Goal: Task Accomplishment & Management: Manage account settings

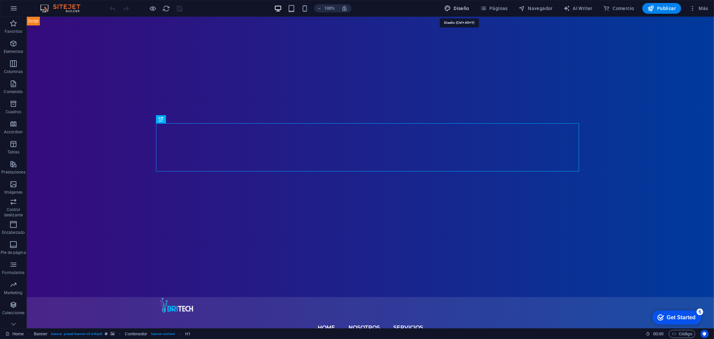
click at [456, 8] on span "Diseño" at bounding box center [456, 8] width 25 height 7
select select "px"
select select "300"
select select "px"
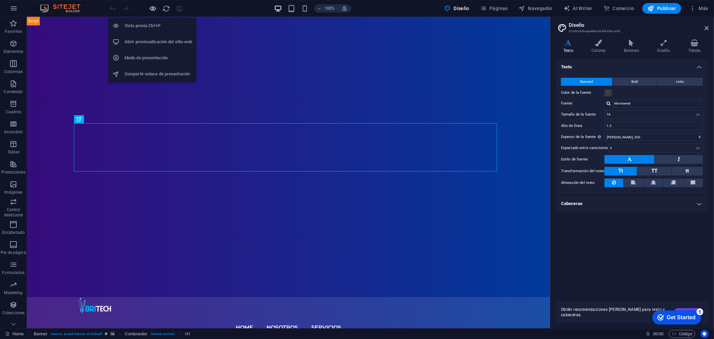
click at [149, 5] on icon "button" at bounding box center [153, 9] width 8 height 8
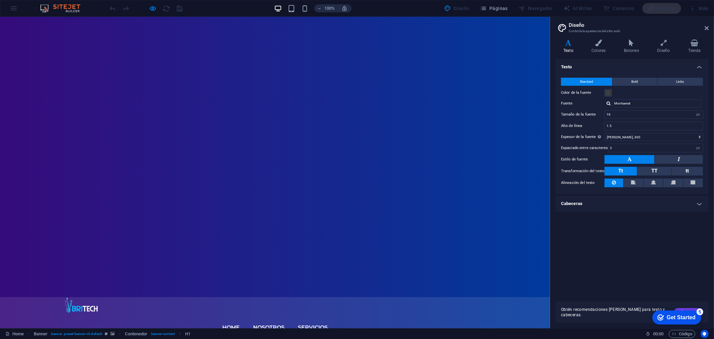
click at [231, 305] on link "Home" at bounding box center [230, 327] width 17 height 27
click at [265, 305] on link "Nosotros" at bounding box center [268, 327] width 31 height 27
click at [271, 305] on link "Nosotros" at bounding box center [268, 327] width 31 height 27
click at [317, 305] on link "Servicios" at bounding box center [313, 327] width 30 height 27
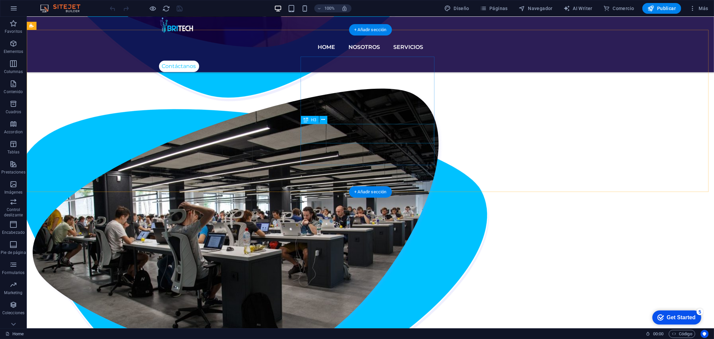
scroll to position [856, 0]
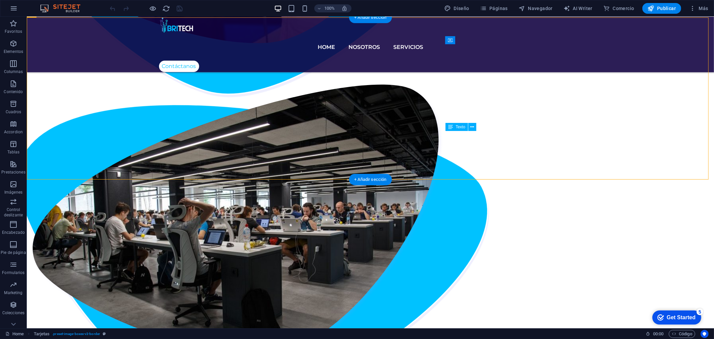
drag, startPoint x: 560, startPoint y: 143, endPoint x: 504, endPoint y: 134, distance: 56.7
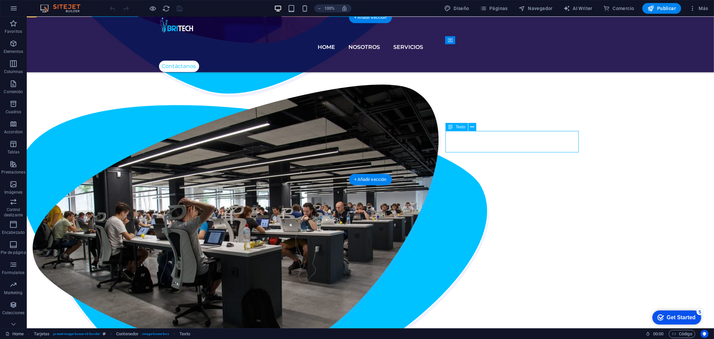
drag, startPoint x: 560, startPoint y: 144, endPoint x: 416, endPoint y: 128, distance: 144.2
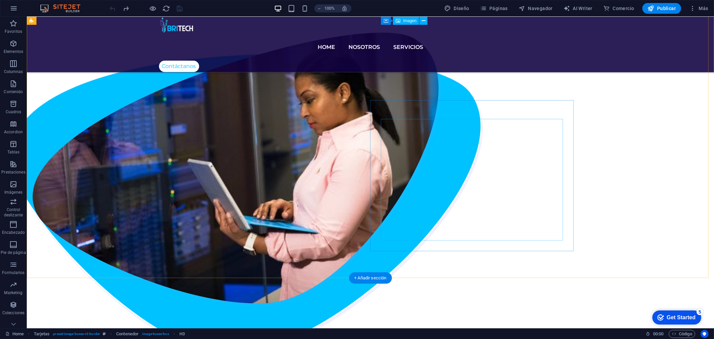
scroll to position [595, 0]
click at [320, 33] on nav "Home Nosotros Servicios" at bounding box center [370, 46] width 423 height 27
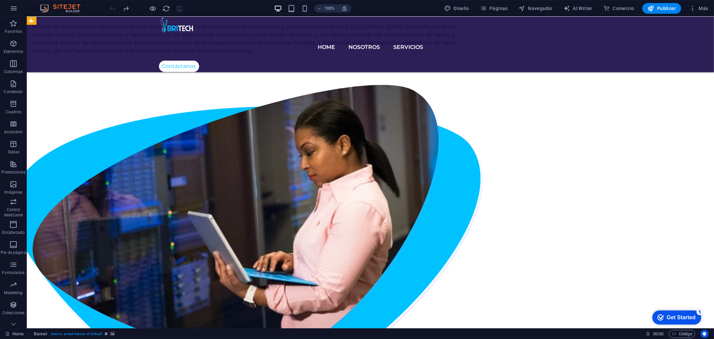
click at [320, 33] on nav "Home Nosotros Servicios" at bounding box center [370, 46] width 423 height 27
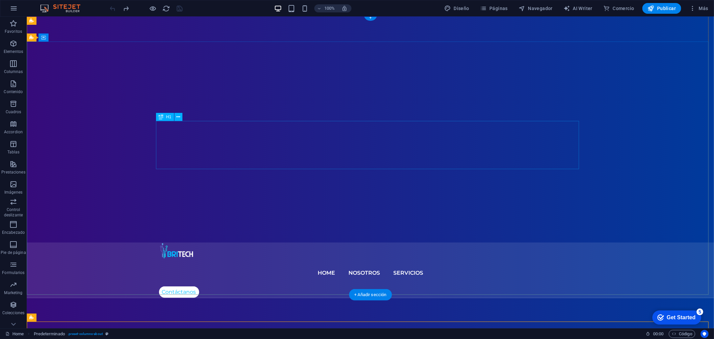
scroll to position [0, 0]
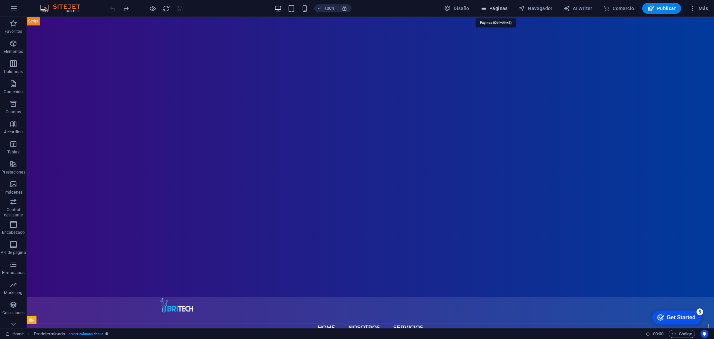
click at [500, 5] on span "Páginas" at bounding box center [494, 8] width 28 height 7
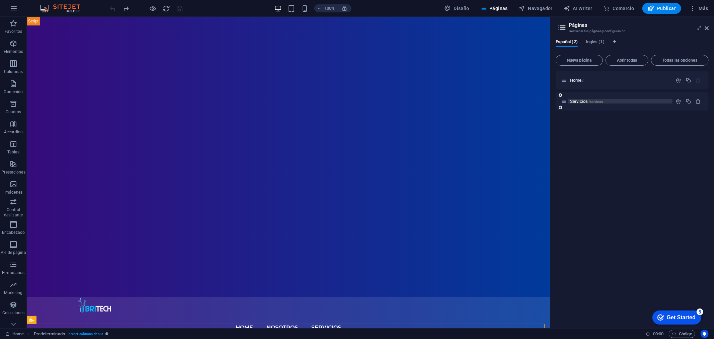
drag, startPoint x: 677, startPoint y: 101, endPoint x: 665, endPoint y: 99, distance: 12.9
click at [665, 99] on div "Servicios /servicios" at bounding box center [632, 101] width 153 height 18
click at [678, 78] on icon "button" at bounding box center [679, 80] width 6 height 6
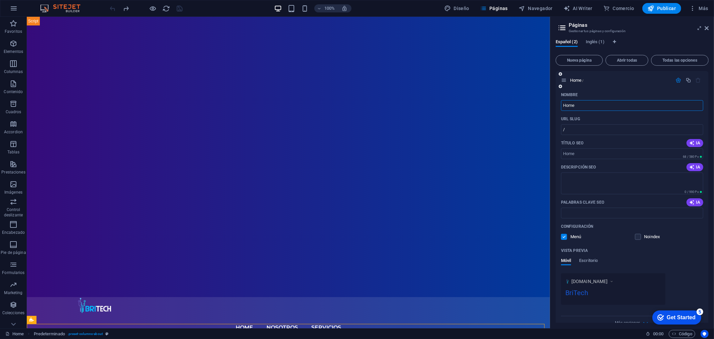
scroll to position [33, 0]
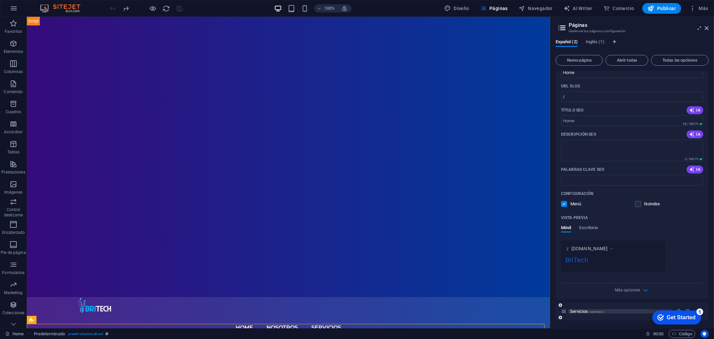
click at [645, 310] on p "Servicios /servicios" at bounding box center [620, 311] width 100 height 4
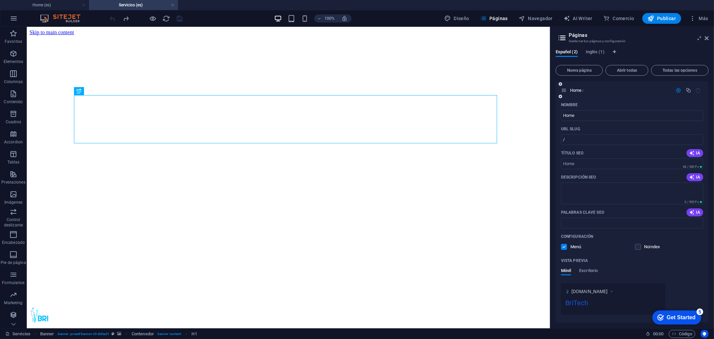
scroll to position [43, 0]
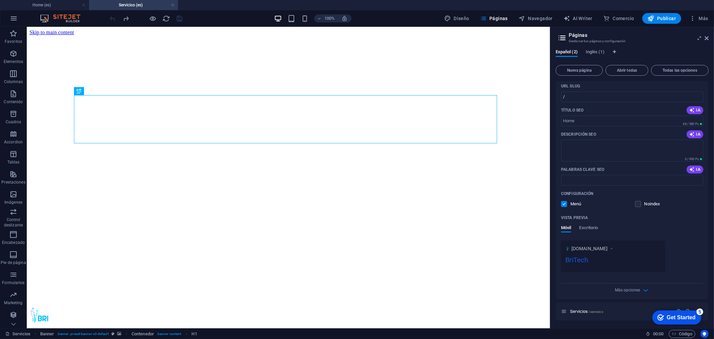
click at [686, 314] on div "Get Started" at bounding box center [681, 317] width 29 height 6
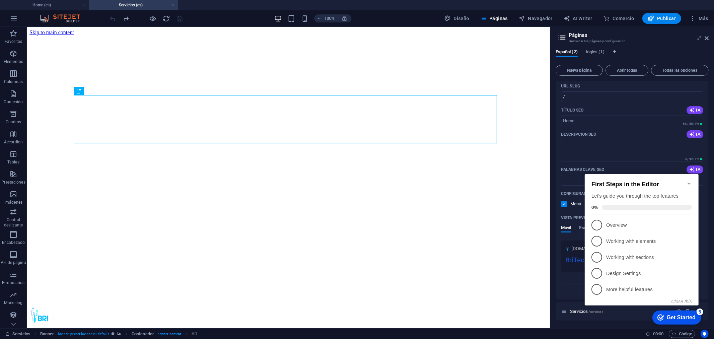
click at [691, 181] on icon "Minimize checklist" at bounding box center [689, 183] width 5 height 5
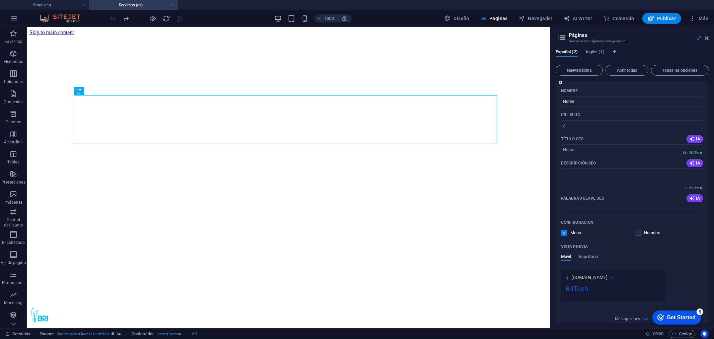
scroll to position [0, 0]
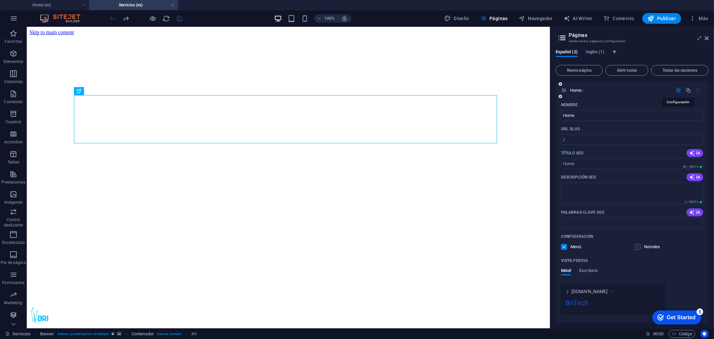
click at [679, 90] on icon "button" at bounding box center [679, 90] width 6 height 6
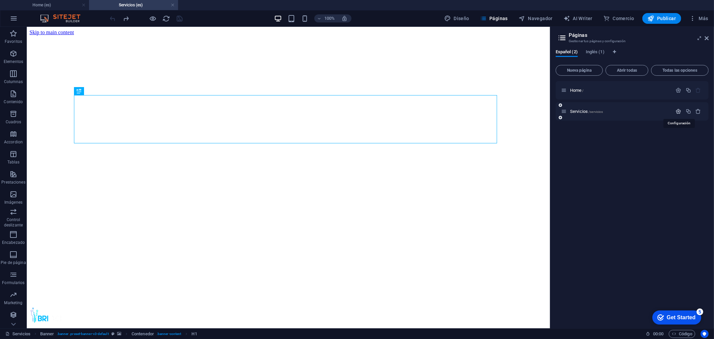
click at [680, 111] on icon "button" at bounding box center [679, 112] width 6 height 6
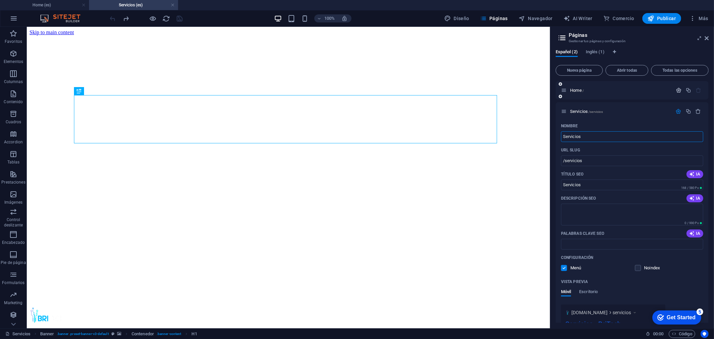
click at [679, 88] on icon "button" at bounding box center [679, 90] width 6 height 6
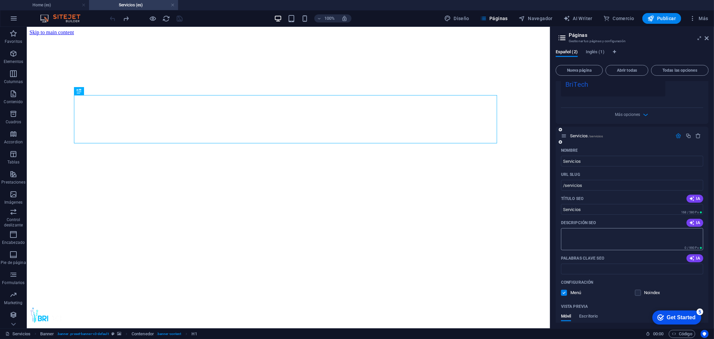
scroll to position [260, 0]
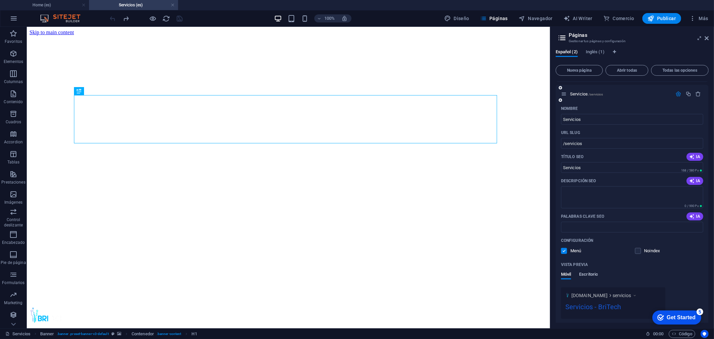
click at [584, 272] on span "Escritorio" at bounding box center [588, 274] width 19 height 9
click at [567, 275] on span "Móvil" at bounding box center [566, 274] width 10 height 9
click at [595, 273] on span "Escritorio" at bounding box center [588, 274] width 19 height 9
click at [563, 273] on span "Móvil" at bounding box center [566, 274] width 10 height 9
drag, startPoint x: 601, startPoint y: 302, endPoint x: 604, endPoint y: 296, distance: 7.6
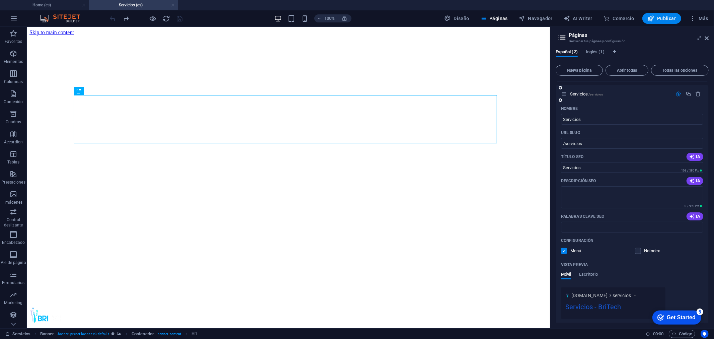
click at [601, 302] on div "Servicios - BriTech" at bounding box center [614, 308] width 96 height 13
click at [604, 292] on span "[DOMAIN_NAME]" at bounding box center [590, 295] width 37 height 7
click at [604, 292] on div "[DOMAIN_NAME] servicios" at bounding box center [614, 295] width 96 height 7
click at [636, 251] on label at bounding box center [638, 251] width 6 height 6
click at [0, 0] on input "checkbox" at bounding box center [0, 0] width 0 height 0
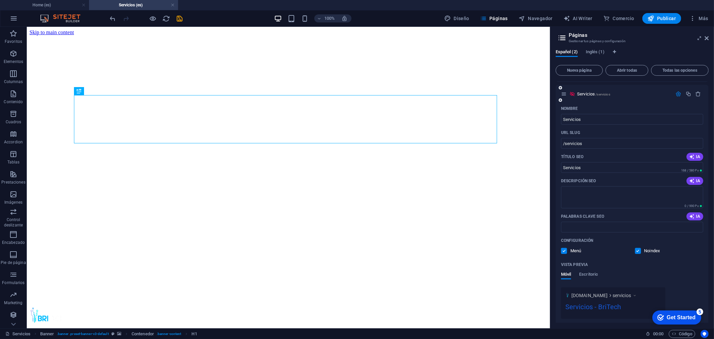
click at [636, 251] on label at bounding box center [638, 251] width 6 height 6
click at [0, 0] on input "checkbox" at bounding box center [0, 0] width 0 height 0
click at [576, 250] on p "Menú" at bounding box center [582, 251] width 22 height 6
click at [0, 0] on input "checkbox" at bounding box center [0, 0] width 0 height 0
click at [576, 248] on p "Menú" at bounding box center [582, 251] width 22 height 6
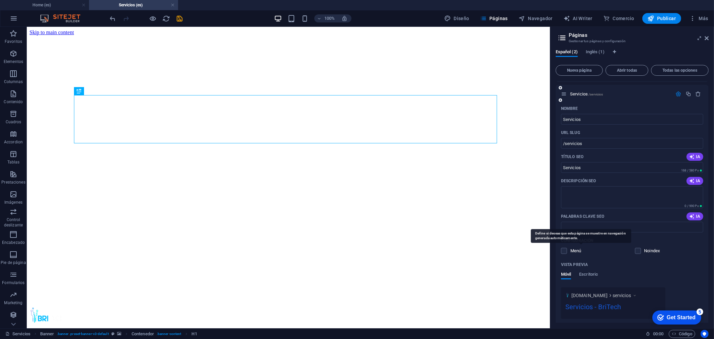
click at [0, 0] on input "checkbox" at bounding box center [0, 0] width 0 height 0
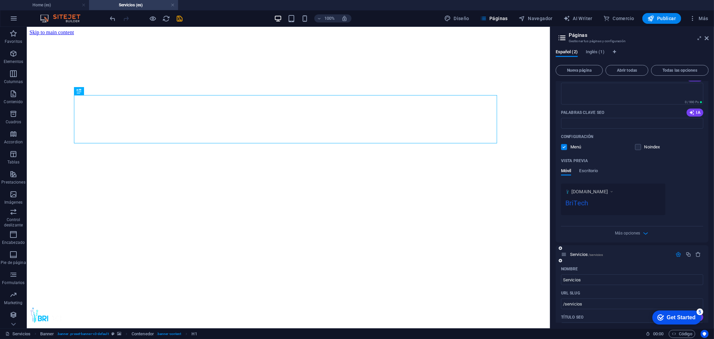
scroll to position [0, 0]
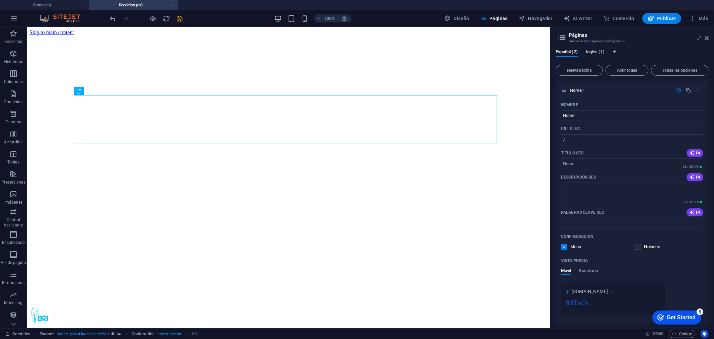
click at [601, 51] on span "Inglés (1)" at bounding box center [595, 52] width 19 height 9
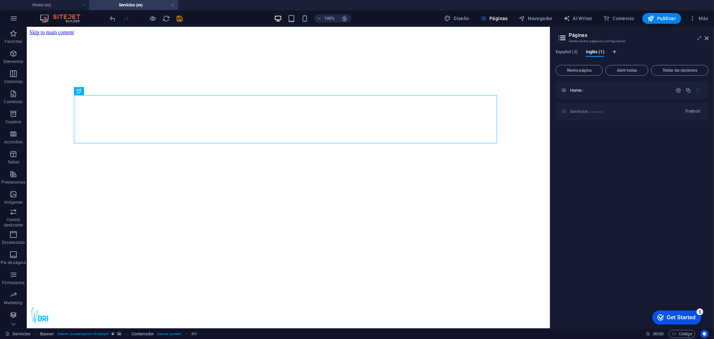
click at [555, 49] on div "Español (2) Inglés (1) Nueva página Abrir todas Todas las opciones Home / Servi…" at bounding box center [633, 186] width 164 height 284
drag, startPoint x: 588, startPoint y: 50, endPoint x: 599, endPoint y: 50, distance: 11.1
click at [594, 50] on span "Inglés (1)" at bounding box center [595, 52] width 19 height 9
click at [599, 50] on span "Inglés (1)" at bounding box center [595, 52] width 19 height 9
click at [599, 49] on span "Inglés (1)" at bounding box center [595, 52] width 19 height 9
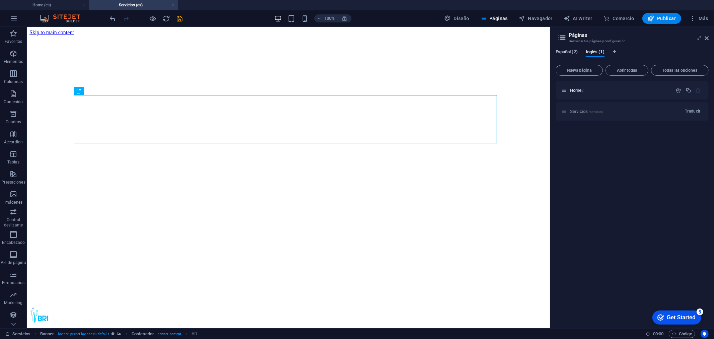
click at [570, 49] on span "Español (2)" at bounding box center [567, 52] width 22 height 9
click at [596, 50] on span "Inglés (1)" at bounding box center [595, 52] width 19 height 9
click at [580, 108] on div "Servicios /servicios Traducir" at bounding box center [632, 111] width 153 height 18
click at [696, 109] on span "Traducir" at bounding box center [693, 111] width 16 height 5
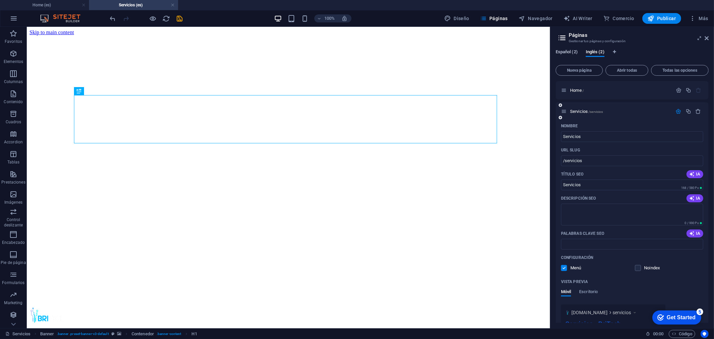
click at [572, 51] on span "Español (2)" at bounding box center [567, 52] width 22 height 9
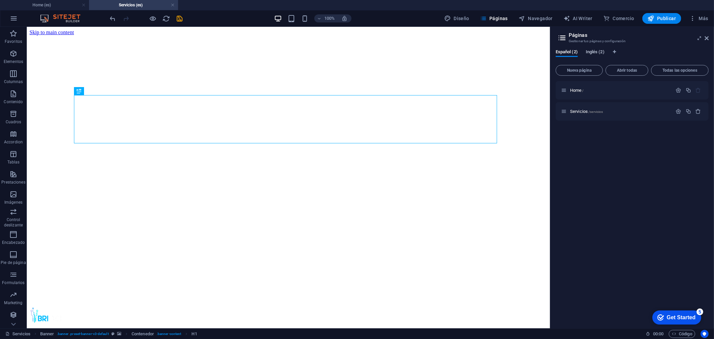
click at [602, 51] on span "Inglés (2)" at bounding box center [595, 52] width 19 height 9
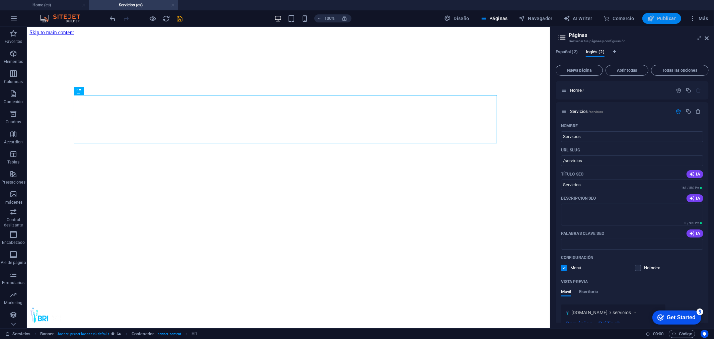
click at [655, 16] on icon "button" at bounding box center [651, 18] width 7 height 7
